Goal: Information Seeking & Learning: Find specific fact

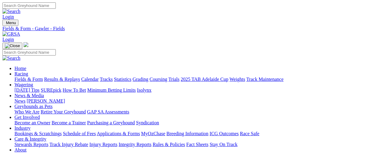
click at [72, 77] on link "Results & Replays" at bounding box center [62, 79] width 36 height 5
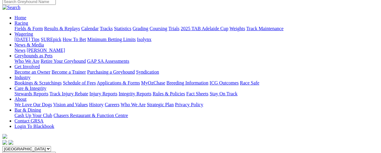
scroll to position [60, 0]
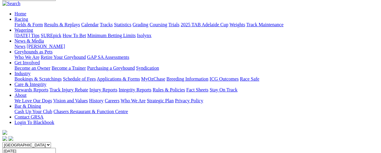
scroll to position [54, 0]
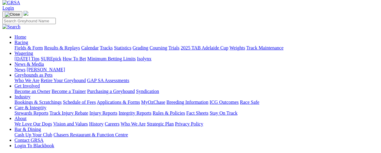
scroll to position [30, 0]
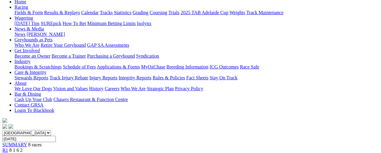
scroll to position [30, 0]
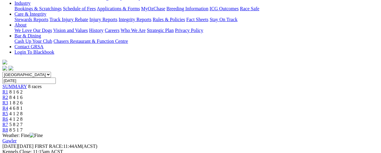
scroll to position [30, 0]
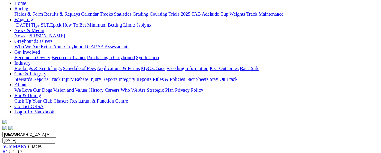
scroll to position [60, 0]
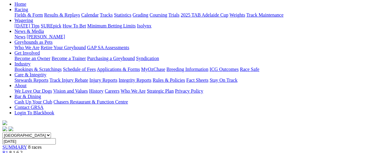
scroll to position [60, 0]
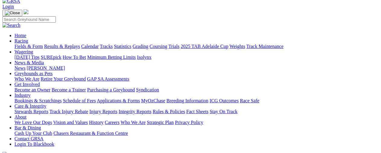
scroll to position [30, 0]
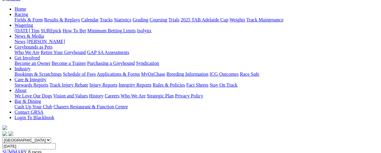
scroll to position [61, 0]
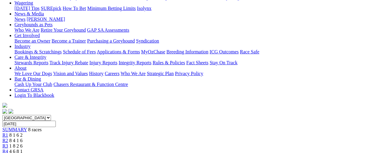
scroll to position [91, 0]
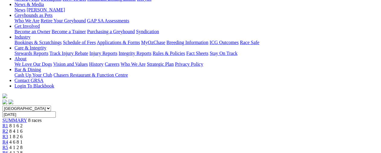
click at [88, 123] on div "R1 8 1 6 2" at bounding box center [190, 125] width 376 height 5
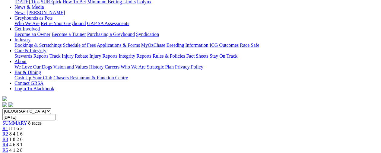
scroll to position [30, 0]
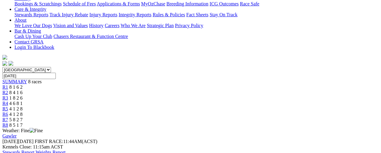
scroll to position [121, 0]
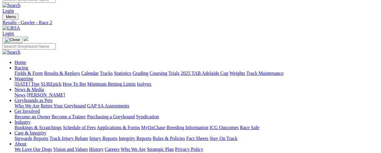
scroll to position [0, 0]
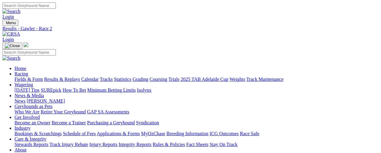
click at [71, 77] on link "Results & Replays" at bounding box center [62, 79] width 36 height 5
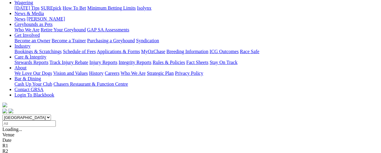
scroll to position [91, 0]
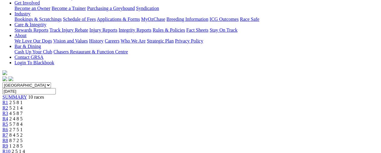
scroll to position [121, 0]
